Goal: Information Seeking & Learning: Find specific fact

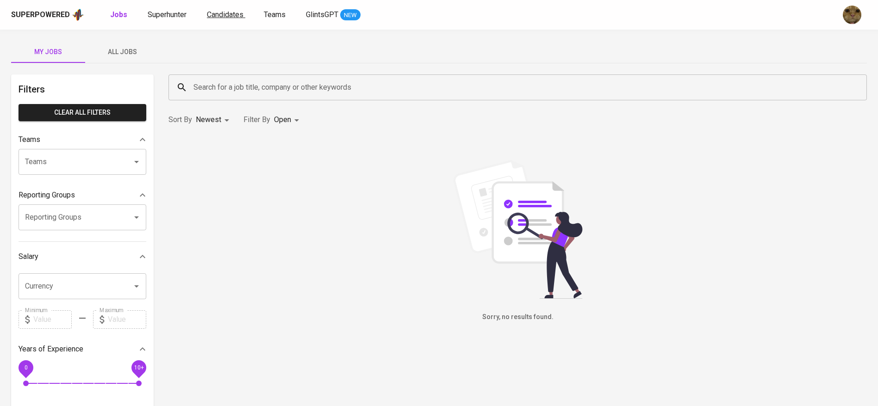
click at [213, 12] on span "Candidates" at bounding box center [225, 14] width 37 height 9
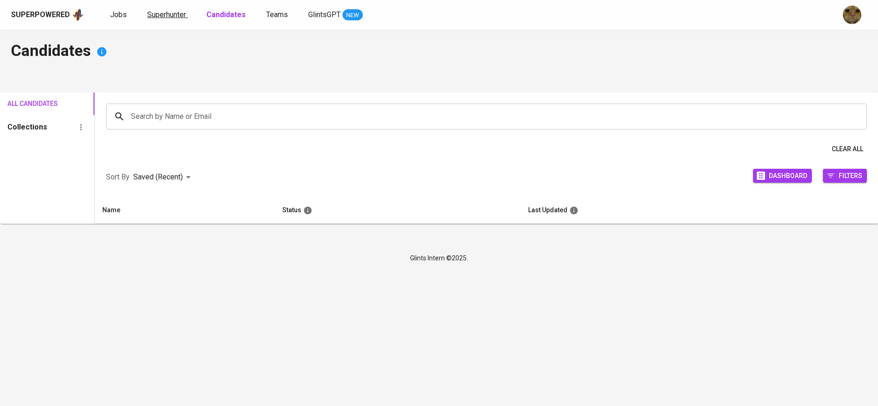
click at [165, 17] on span "Superhunter" at bounding box center [166, 14] width 39 height 9
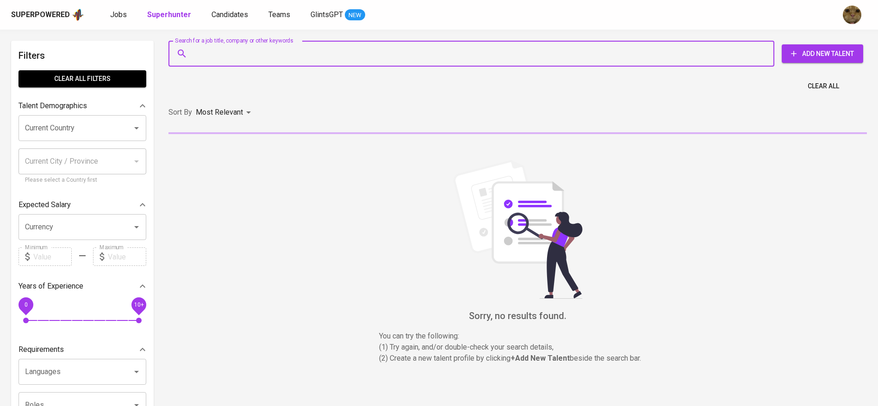
click at [214, 55] on input "Search for a job title, company or other keywords" at bounding box center [473, 54] width 565 height 18
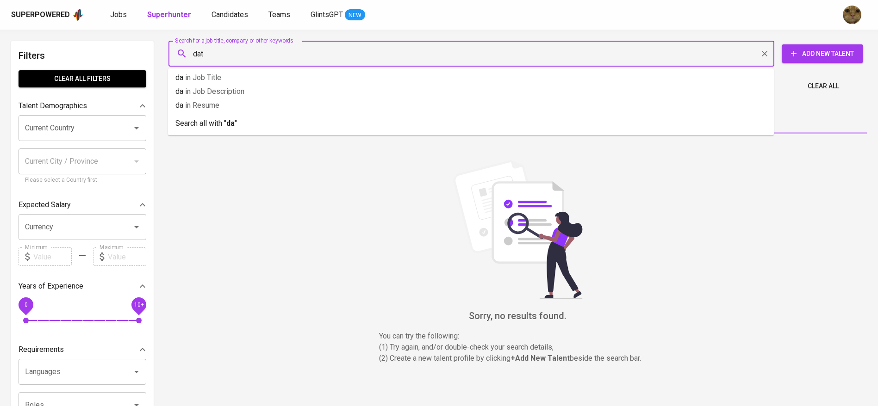
type input "data"
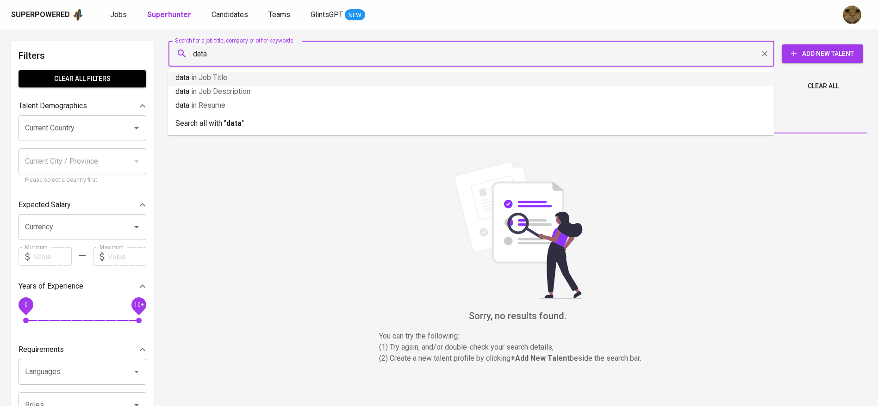
click at [231, 74] on p "data in Job Title" at bounding box center [470, 77] width 591 height 11
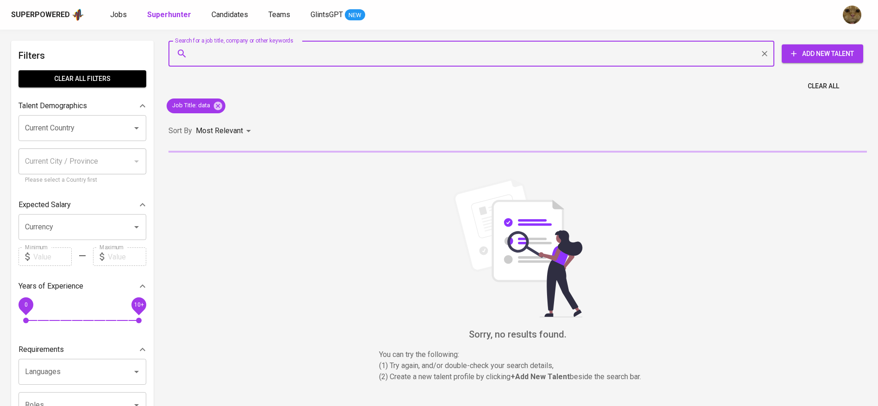
click at [81, 129] on input "Current Country" at bounding box center [69, 128] width 93 height 18
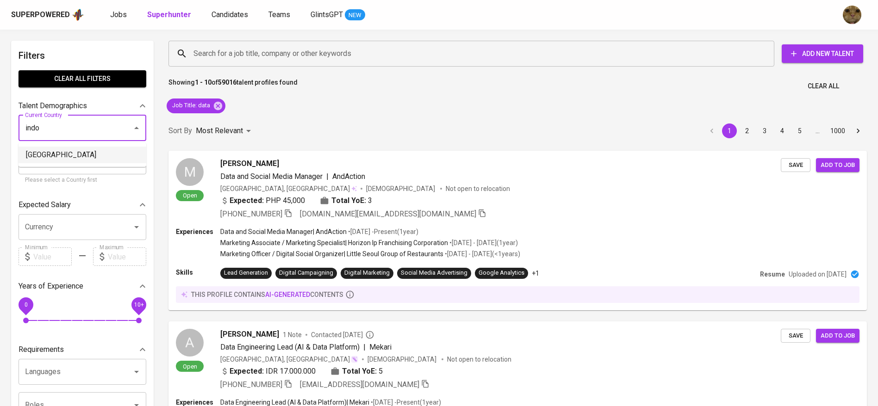
click at [49, 152] on li "Indonesia" at bounding box center [83, 155] width 128 height 17
type input "Indonesia"
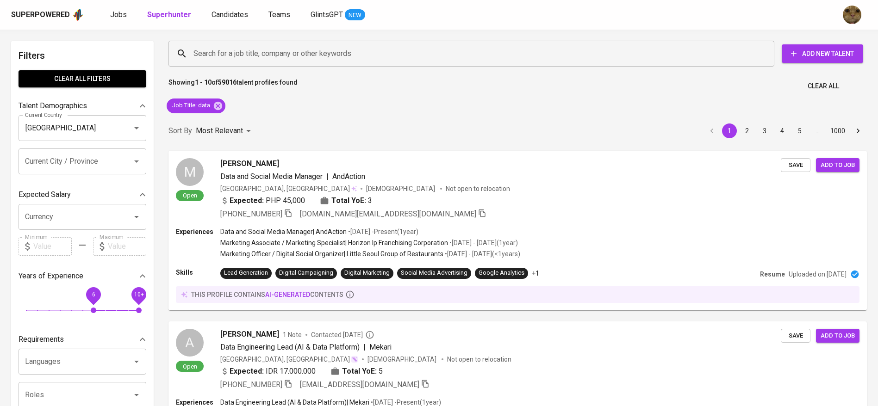
drag, startPoint x: 84, startPoint y: 311, endPoint x: 91, endPoint y: 310, distance: 7.0
click at [91, 310] on span "6" at bounding box center [94, 311] width 6 height 6
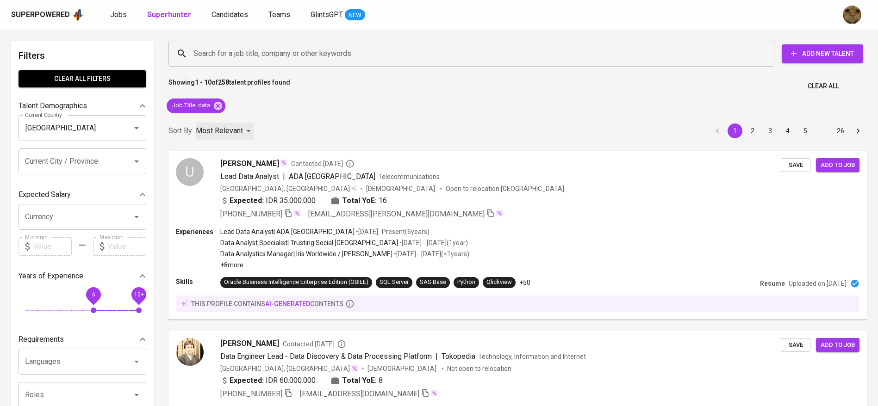
click at [234, 128] on p "Most Relevant" at bounding box center [219, 130] width 47 height 11
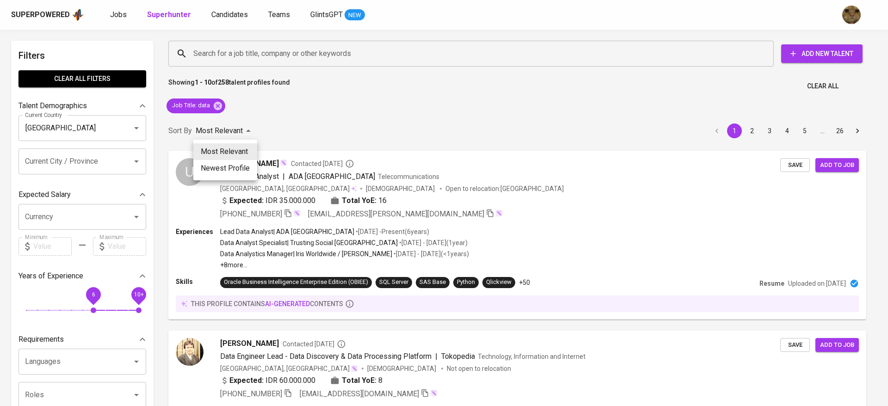
click at [234, 128] on div at bounding box center [444, 203] width 888 height 406
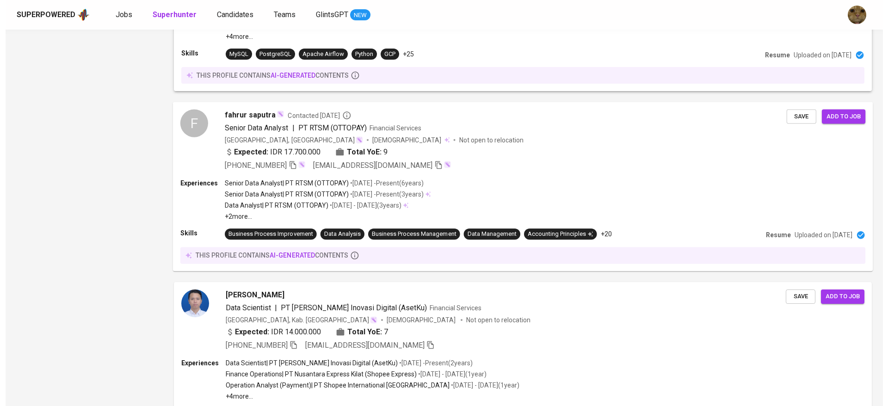
scroll to position [1180, 0]
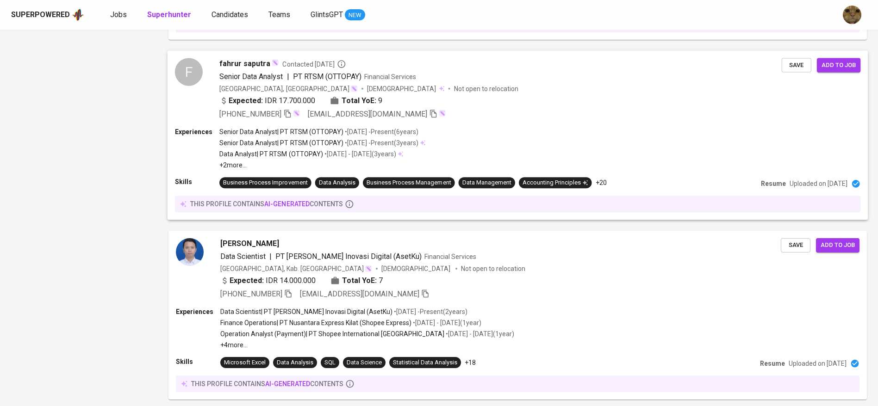
click at [339, 167] on p "+2 more ..." at bounding box center [322, 165] width 206 height 9
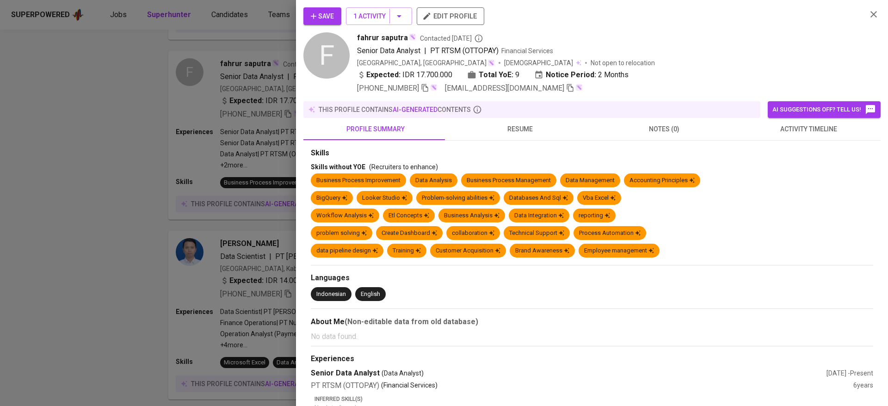
click at [501, 130] on span "resume" at bounding box center [519, 130] width 133 height 12
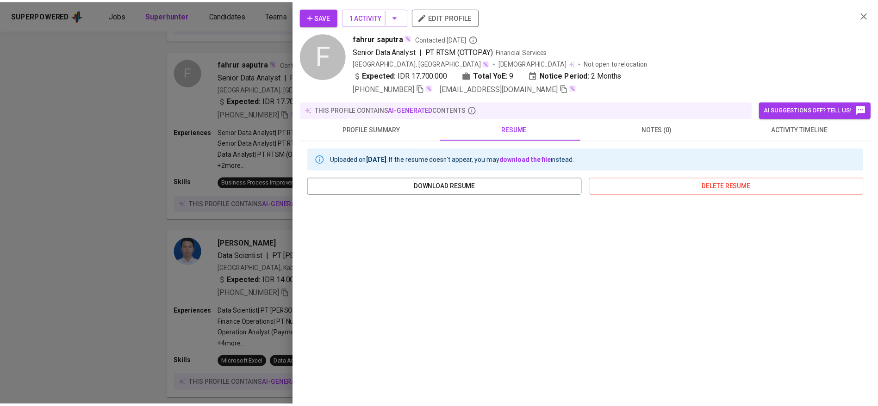
scroll to position [88, 0]
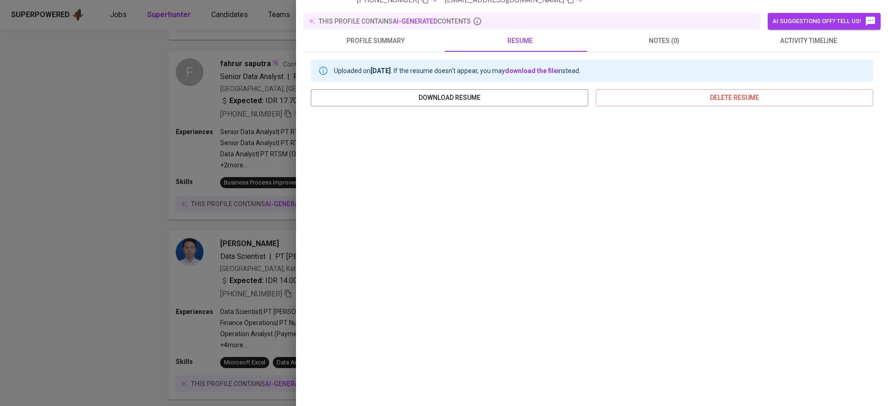
click at [59, 280] on div at bounding box center [444, 203] width 888 height 406
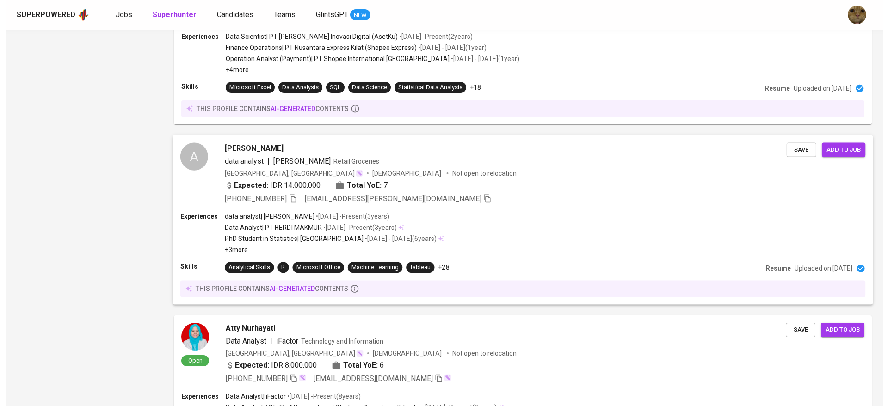
scroll to position [1527, 0]
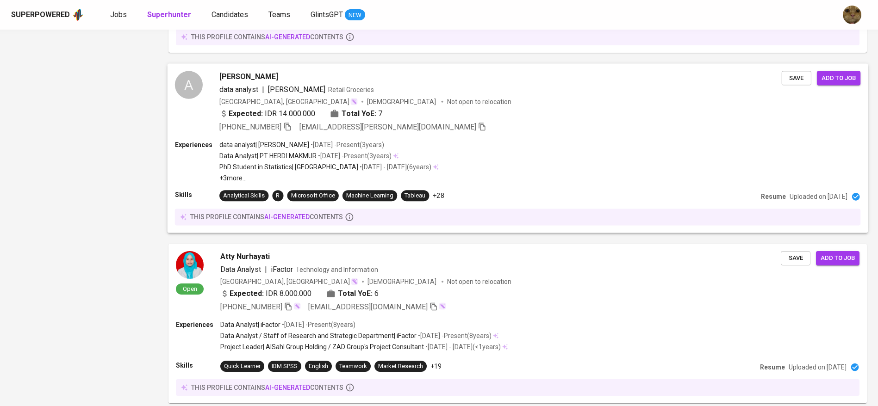
click at [288, 150] on div "data analyst | Herdi Makmur • Nov 2021 - Present ( 3 years ) Data Analyst | PT …" at bounding box center [328, 161] width 219 height 43
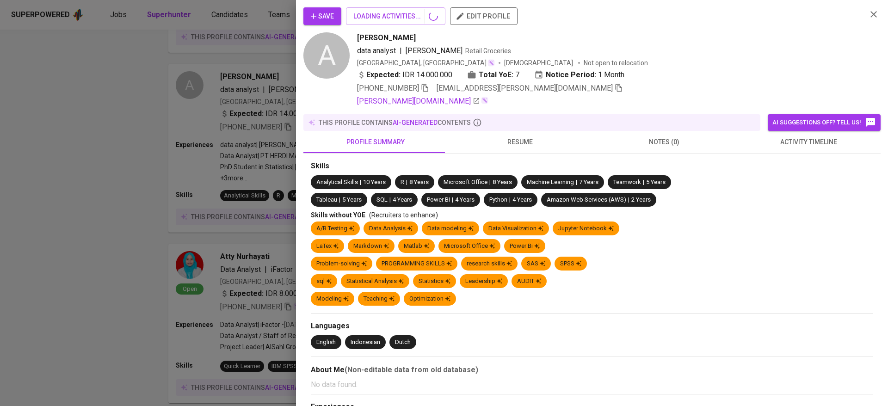
click at [442, 141] on span "profile summary" at bounding box center [375, 142] width 133 height 12
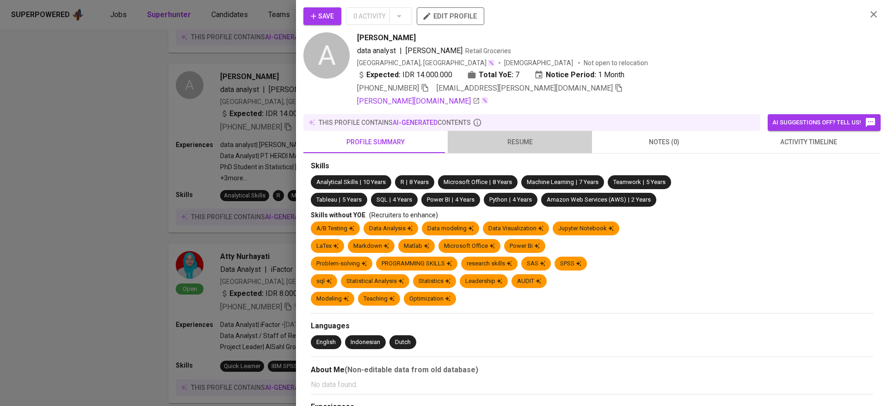
click at [531, 141] on span "resume" at bounding box center [519, 142] width 133 height 12
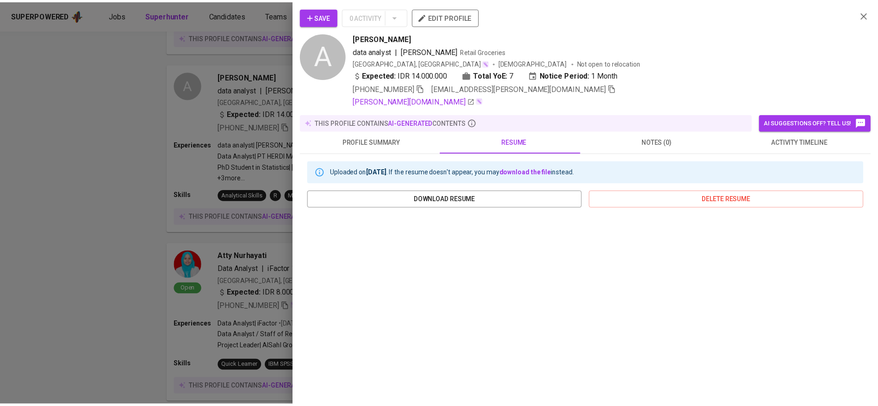
scroll to position [101, 0]
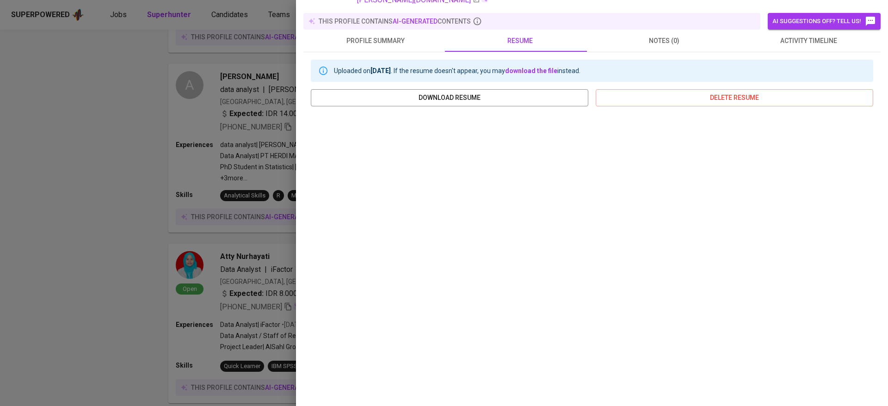
click at [179, 352] on div at bounding box center [444, 203] width 888 height 406
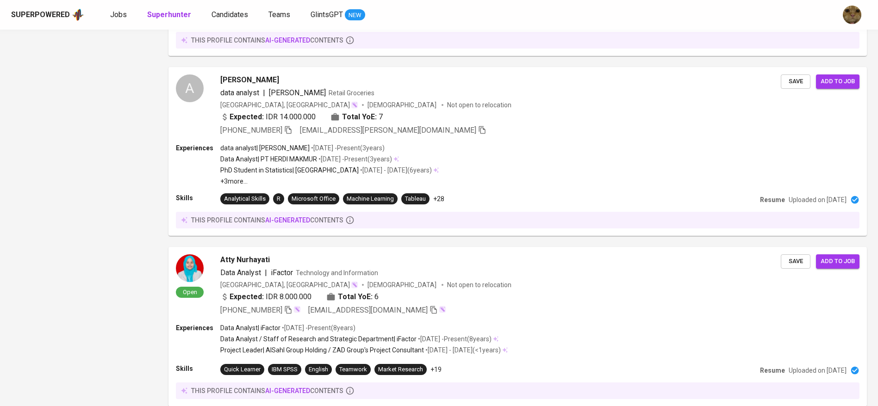
scroll to position [0, 0]
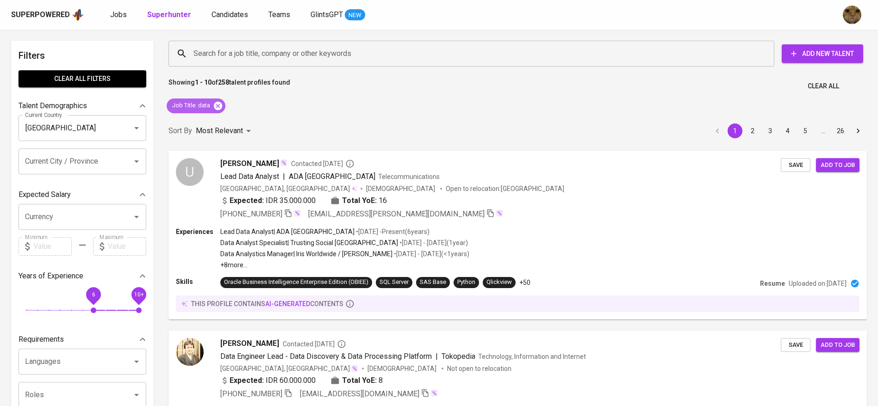
click at [218, 110] on icon at bounding box center [218, 106] width 10 height 10
click at [234, 37] on div "Search for a job title, company or other keywords Search for a job title, compa…" at bounding box center [515, 53] width 709 height 41
click at [236, 41] on div "Search for a job title, company or other keywords" at bounding box center [471, 54] width 606 height 26
click at [241, 48] on input "Search for a job title, company or other keywords" at bounding box center [473, 54] width 565 height 18
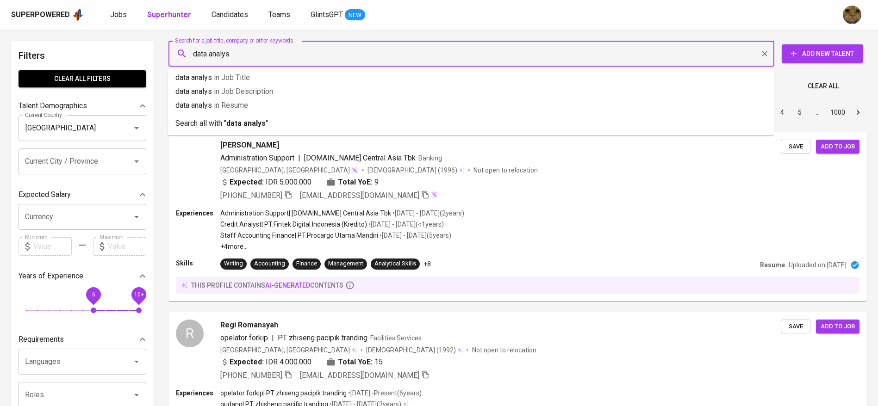
type input "data analyst"
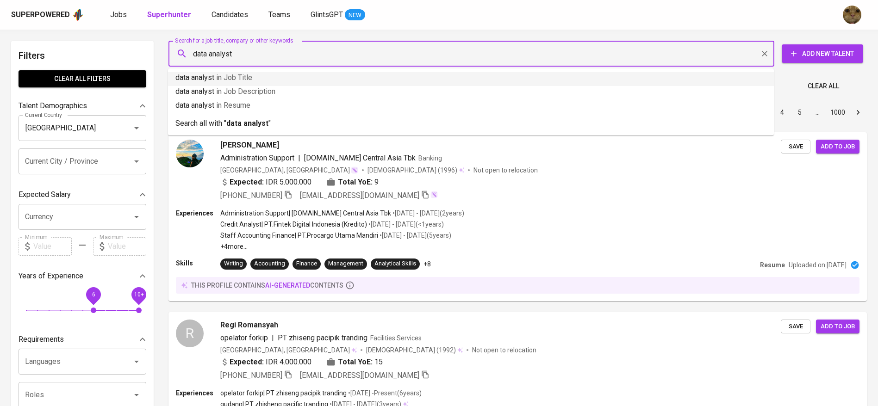
click at [218, 80] on span "in Job Title" at bounding box center [234, 77] width 36 height 9
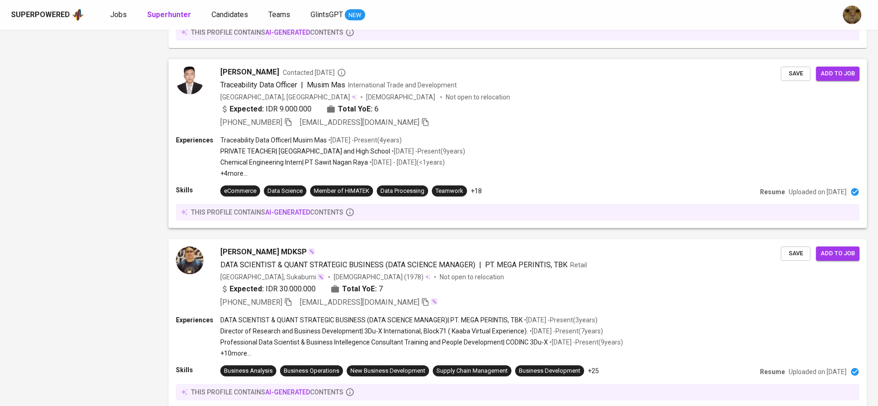
scroll to position [1594, 0]
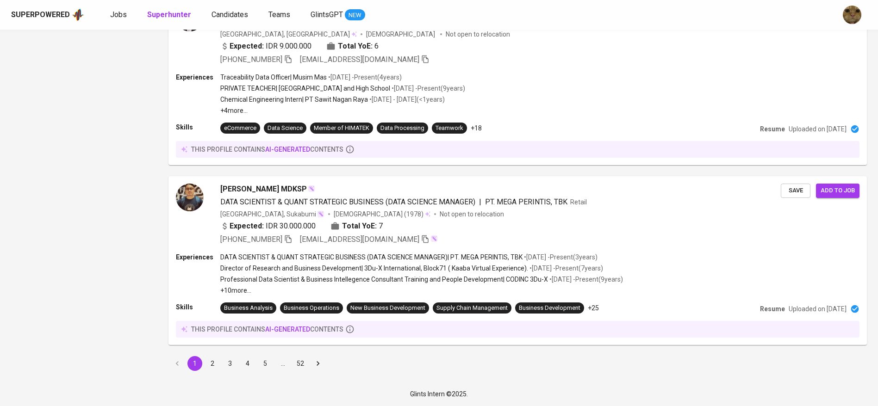
drag, startPoint x: 208, startPoint y: 362, endPoint x: 619, endPoint y: 405, distance: 413.5
click at [208, 362] on button "2" at bounding box center [212, 363] width 15 height 15
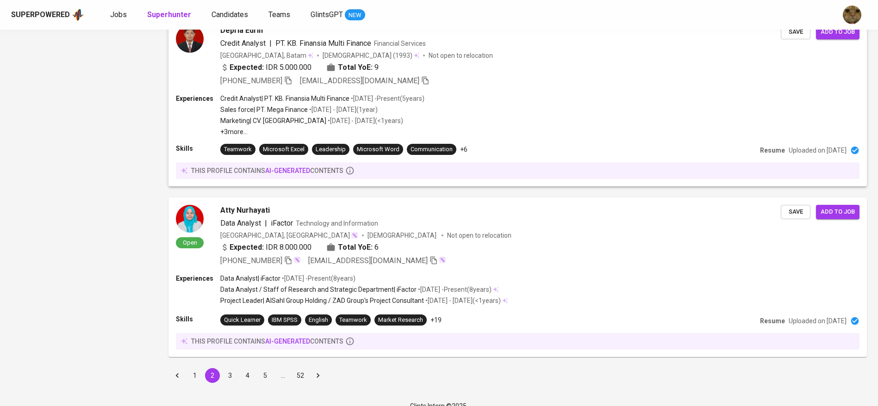
scroll to position [1564, 0]
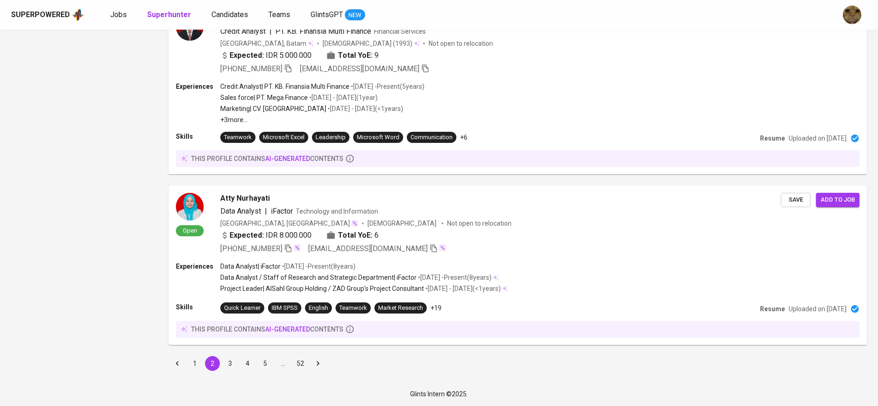
click at [234, 365] on button "3" at bounding box center [230, 363] width 15 height 15
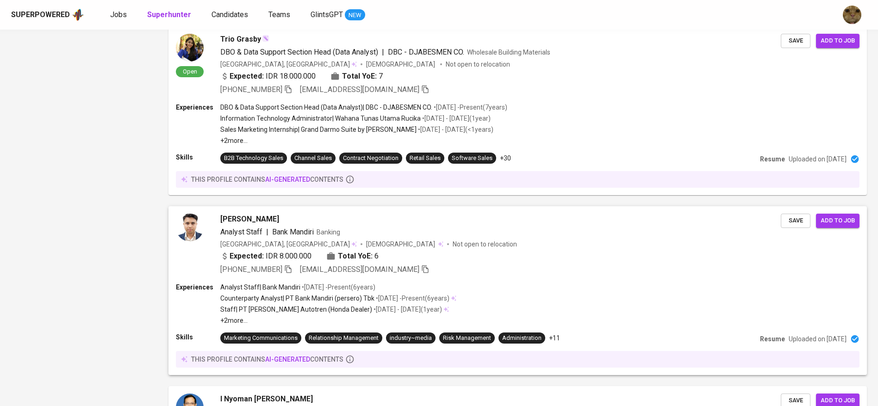
scroll to position [953, 0]
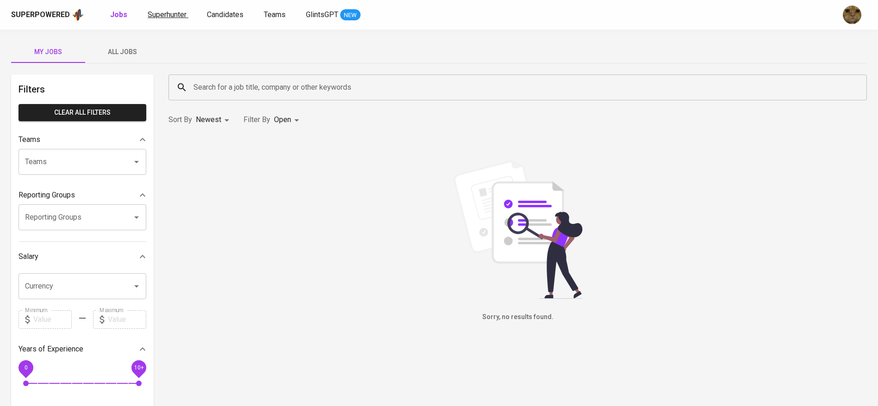
click at [167, 19] on span "Superhunter" at bounding box center [167, 14] width 39 height 9
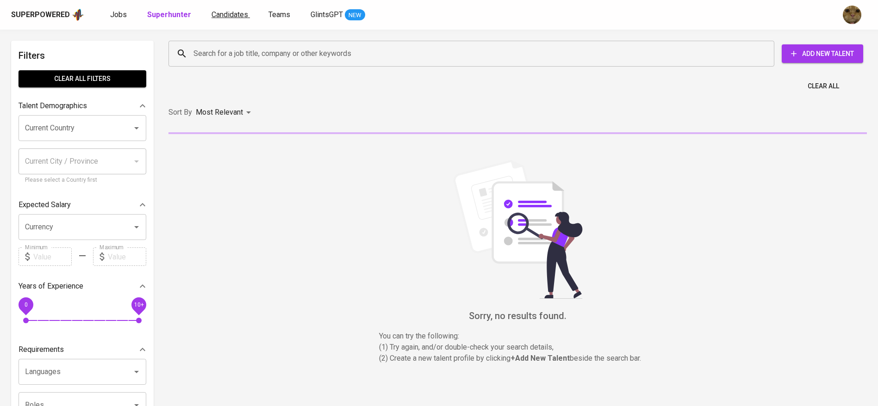
click at [220, 14] on span "Candidates" at bounding box center [229, 14] width 37 height 9
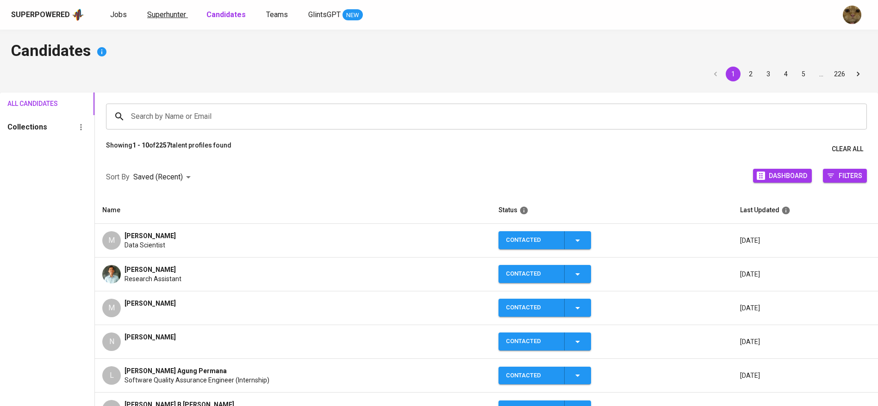
click at [157, 13] on span "Superhunter" at bounding box center [166, 14] width 39 height 9
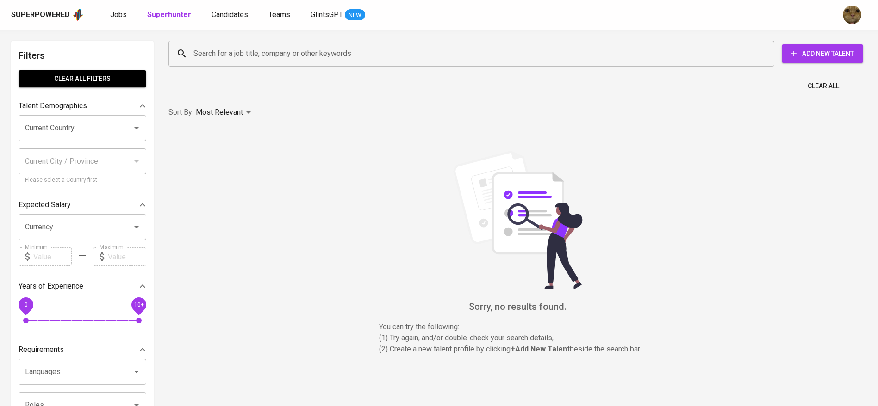
click at [209, 65] on div "Search for a job title, company or other keywords" at bounding box center [471, 54] width 606 height 26
paste input "[PERSON_NAME][EMAIL_ADDRESS][DOMAIN_NAME]"
type input "[PERSON_NAME][EMAIL_ADDRESS][DOMAIN_NAME]"
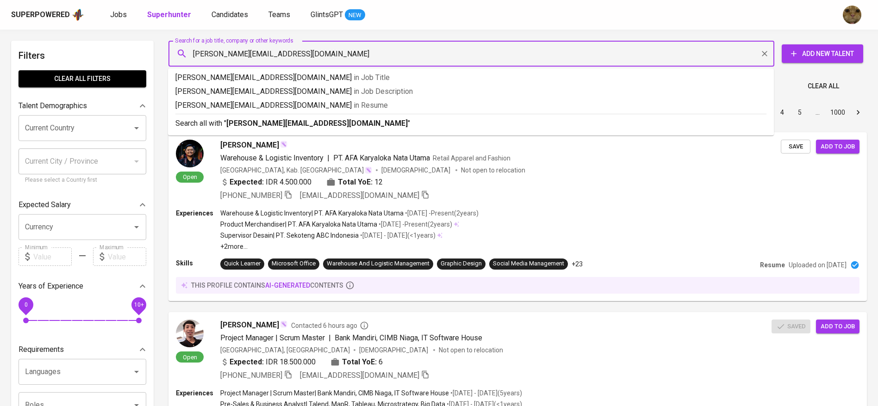
click at [210, 65] on div "[PERSON_NAME][EMAIL_ADDRESS][DOMAIN_NAME] Search for a job title, company or ot…" at bounding box center [471, 54] width 606 height 26
click at [206, 125] on p "Search all with " [PERSON_NAME][EMAIL_ADDRESS][DOMAIN_NAME] "" at bounding box center [470, 123] width 591 height 11
click at [330, 118] on div "Sort By Most Relevant MOST_RELEVANT 1 2 3 4 5 … 1000" at bounding box center [517, 113] width 709 height 28
